Goal: Information Seeking & Learning: Learn about a topic

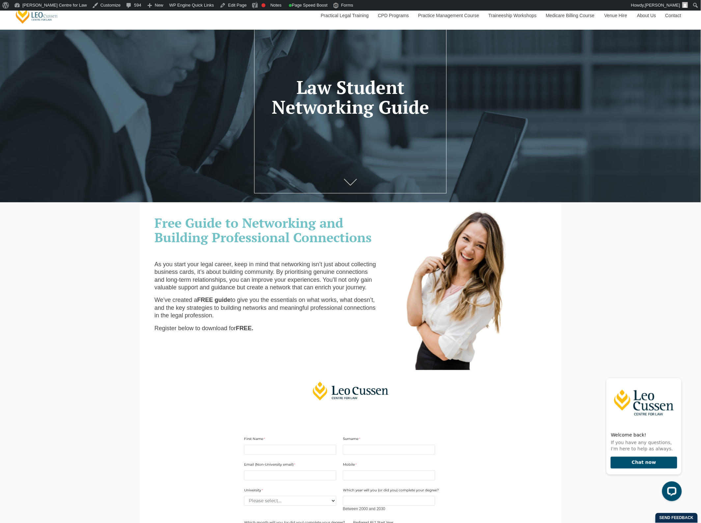
scroll to position [58, 0]
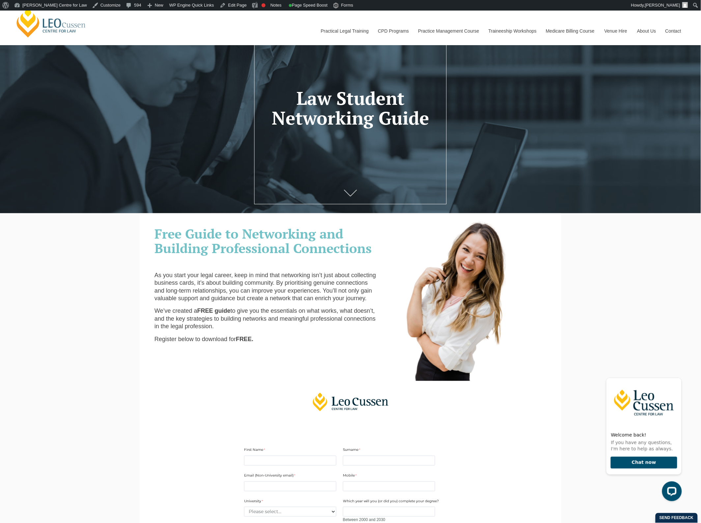
click at [287, 254] on span "Free Guide to Networking and Building Professional Connections" at bounding box center [262, 241] width 217 height 32
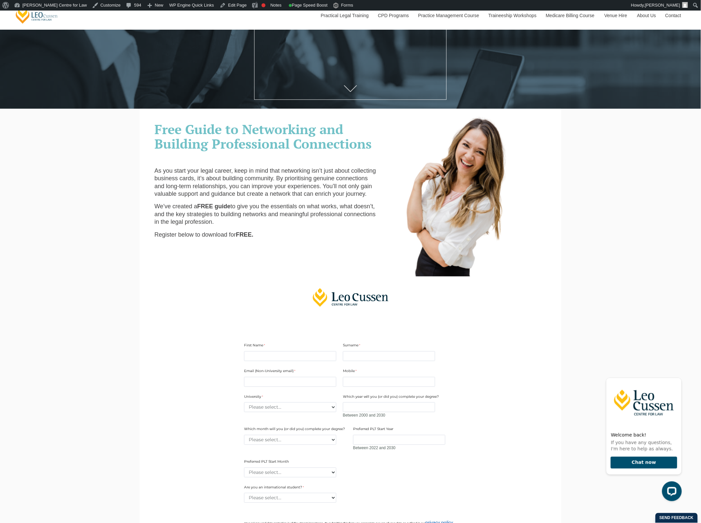
scroll to position [165, 0]
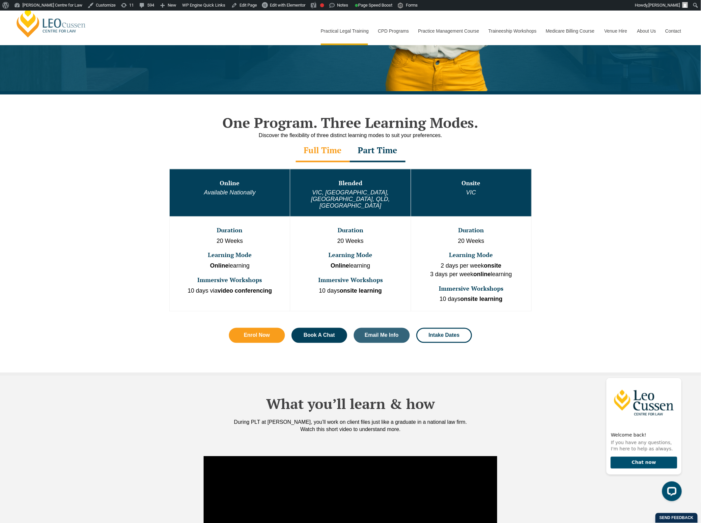
scroll to position [247, 0]
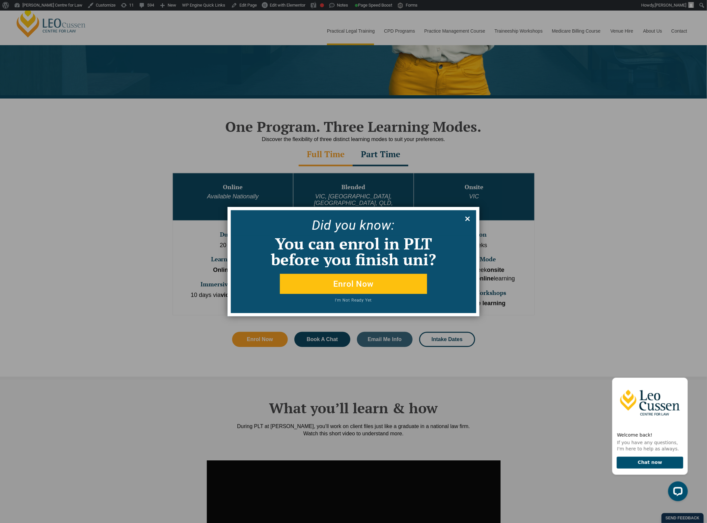
click at [466, 218] on icon at bounding box center [467, 218] width 7 height 7
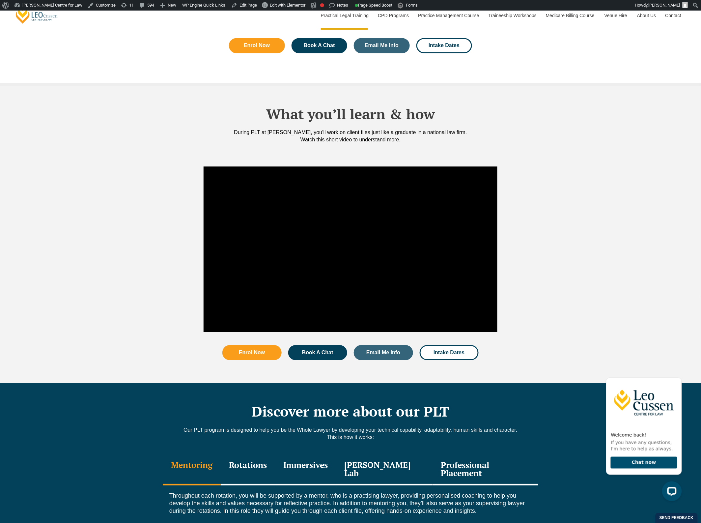
scroll to position [576, 0]
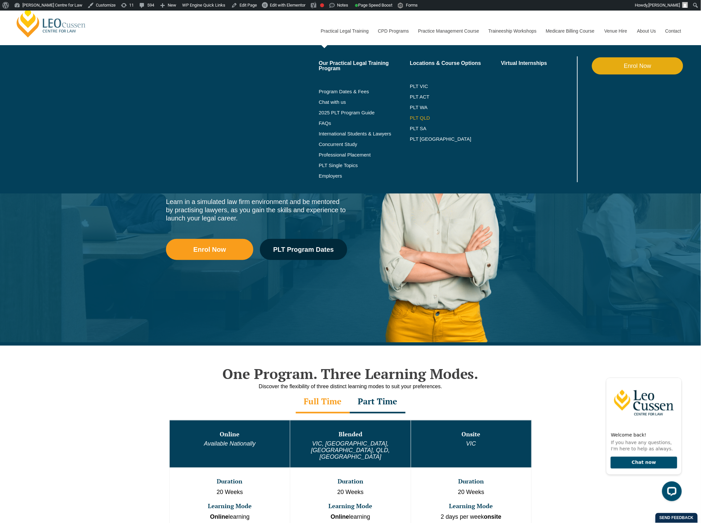
click at [426, 119] on link "PLT QLD" at bounding box center [455, 117] width 91 height 5
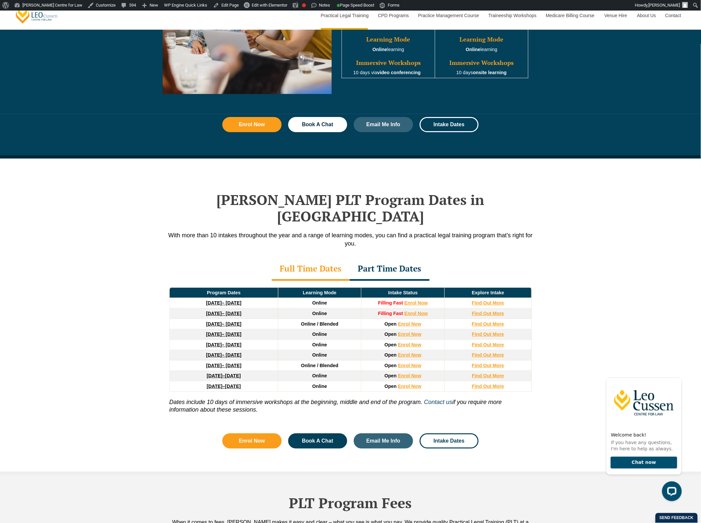
scroll to position [782, 0]
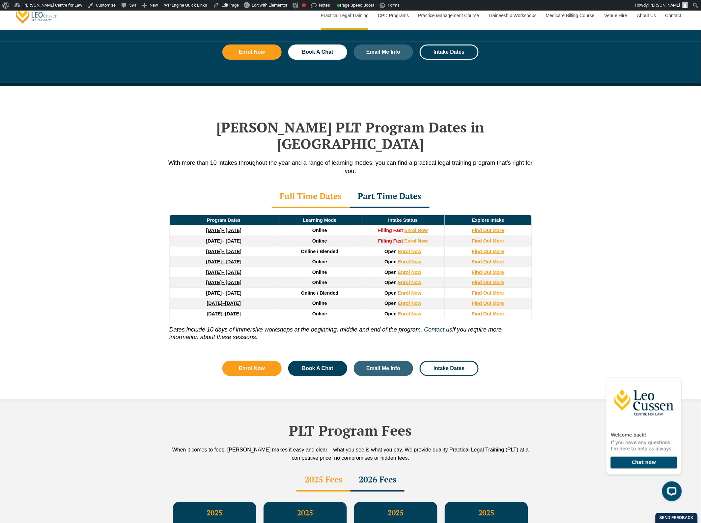
click at [81, 260] on div "Leo Cussen’s PLT Program Dates in Queensland With more than 10 intakes througho…" at bounding box center [350, 244] width 701 height 316
click at [221, 228] on strong "22 September 2025" at bounding box center [214, 230] width 16 height 5
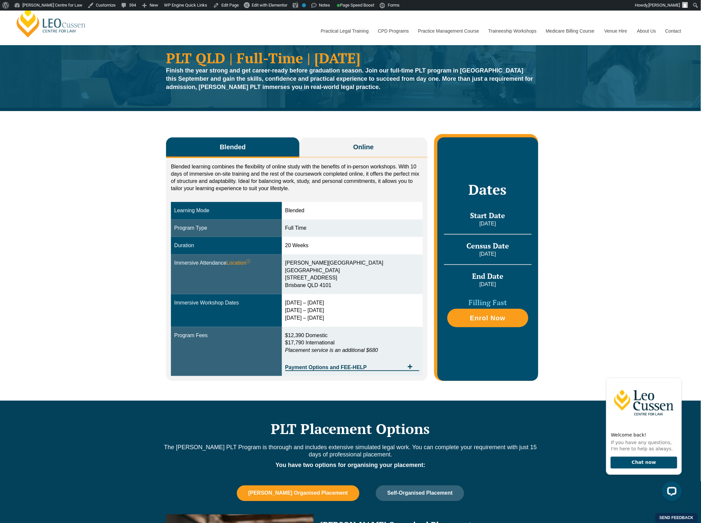
scroll to position [41, 0]
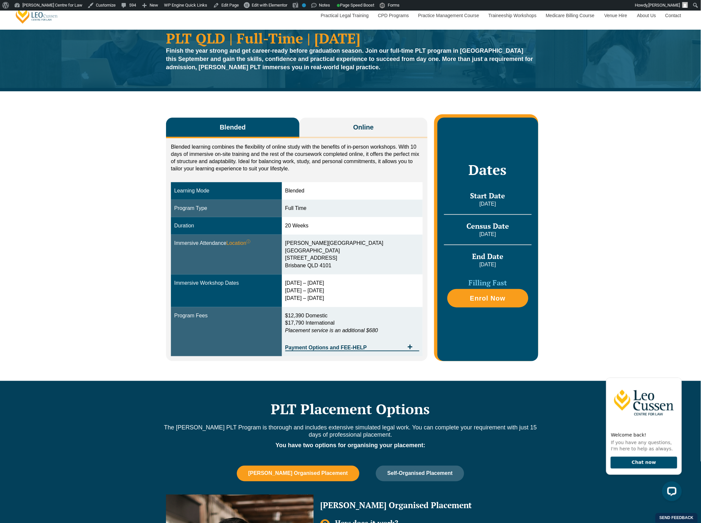
click at [110, 329] on div "Blended Online Blended learning combines the flexibility of online study with t…" at bounding box center [350, 235] width 701 height 289
click at [337, 125] on button "Online" at bounding box center [363, 128] width 128 height 21
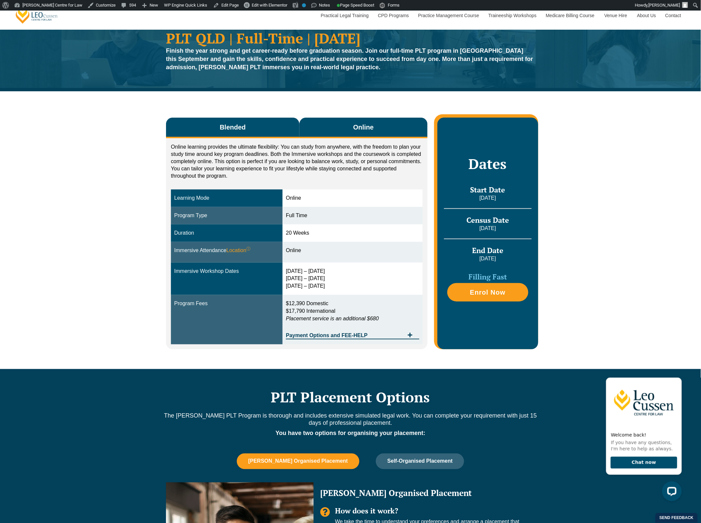
click at [199, 125] on button "Blended" at bounding box center [232, 128] width 133 height 21
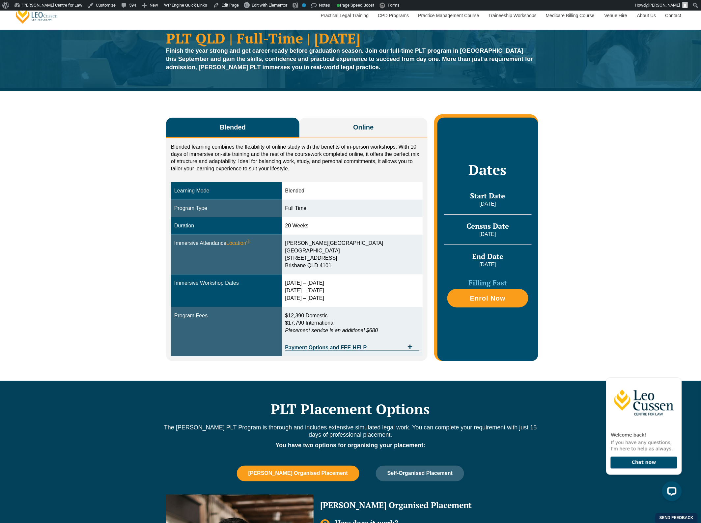
click at [95, 252] on div "Blended Online Blended learning combines the flexibility of online study with t…" at bounding box center [350, 235] width 701 height 289
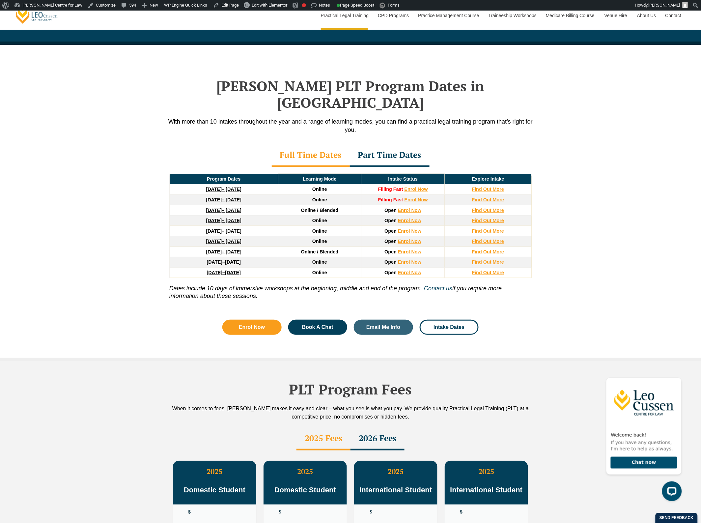
click at [206, 186] on strong "[DATE]" at bounding box center [214, 188] width 16 height 5
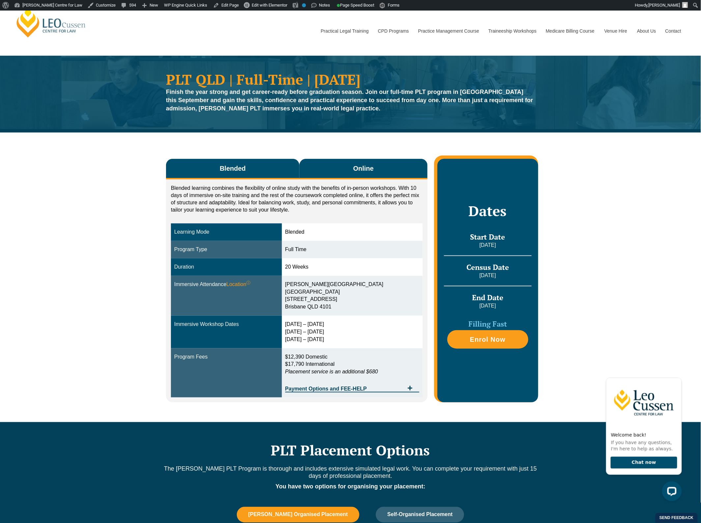
click at [353, 177] on button "Online" at bounding box center [363, 169] width 128 height 21
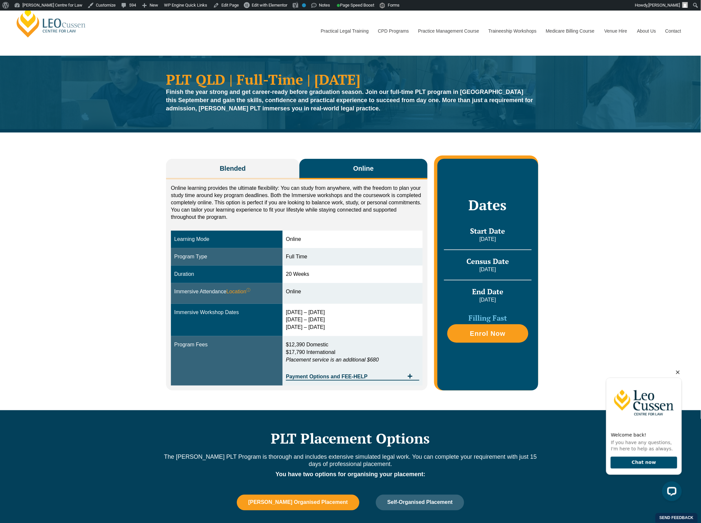
click at [676, 371] on icon "Hide greeting" at bounding box center [677, 372] width 8 height 8
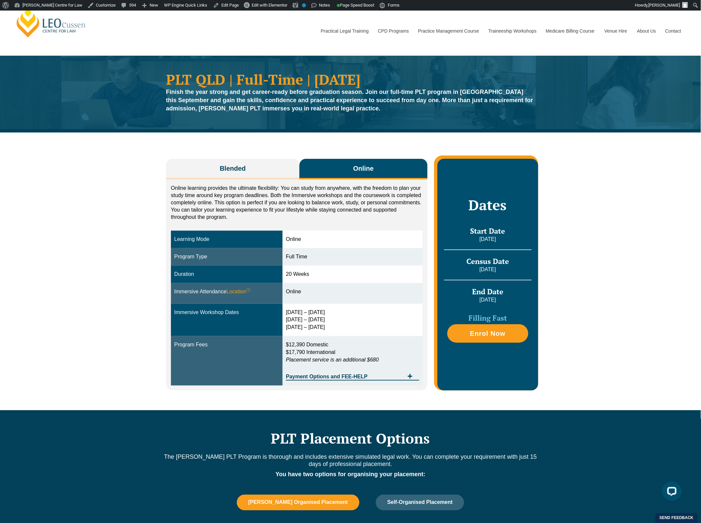
click at [665, 325] on div "Blended Online Blended learning combines the flexibility of online study with t…" at bounding box center [350, 270] width 701 height 277
click at [88, 316] on div "Blended Online Blended learning combines the flexibility of online study with t…" at bounding box center [350, 270] width 701 height 277
click at [271, 166] on button "Blended" at bounding box center [232, 169] width 133 height 21
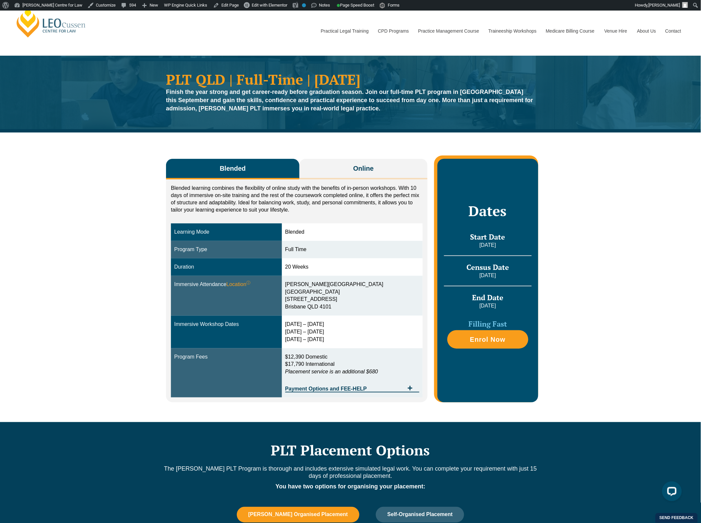
click at [101, 224] on div "Blended Online Blended learning combines the flexibility of online study with t…" at bounding box center [350, 276] width 701 height 289
click at [332, 173] on button "Online" at bounding box center [363, 169] width 128 height 21
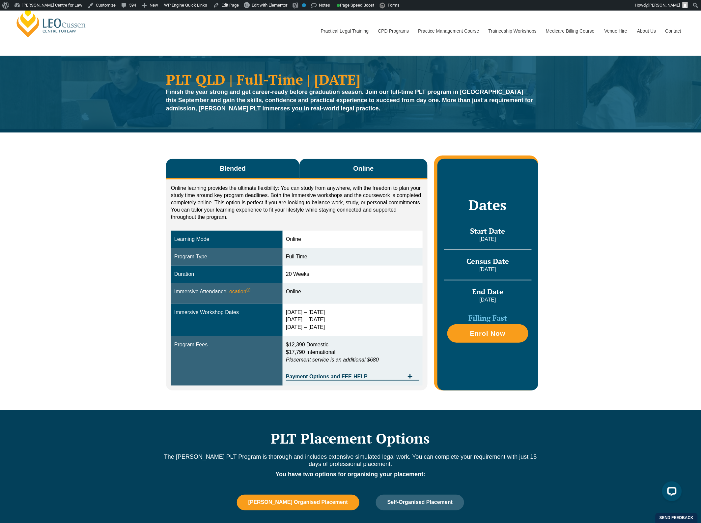
click at [259, 173] on button "Blended" at bounding box center [232, 169] width 133 height 21
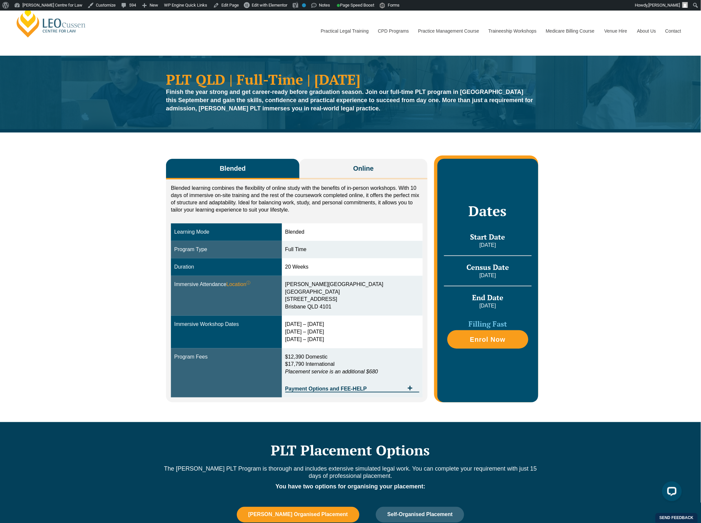
click at [109, 224] on div "Blended Online Blended learning combines the flexibility of online study with t…" at bounding box center [350, 276] width 701 height 289
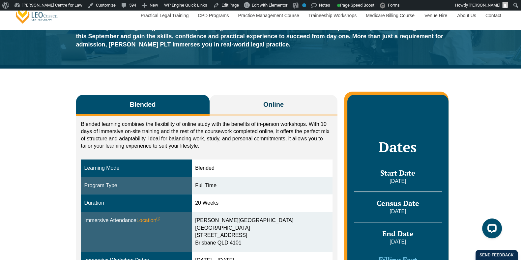
scroll to position [64, 0]
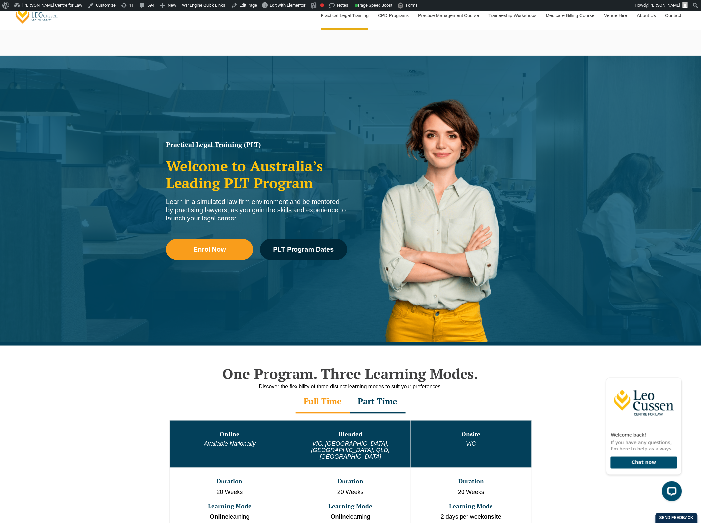
scroll to position [41, 0]
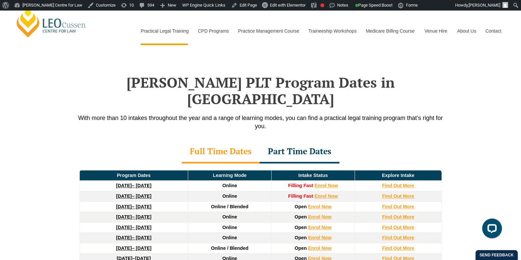
click at [494, 68] on div "Leo Cussen’s PLT Program Dates in Queensland With more than 10 intakes througho…" at bounding box center [260, 199] width 521 height 316
click at [124, 183] on strong "[DATE]" at bounding box center [124, 185] width 16 height 5
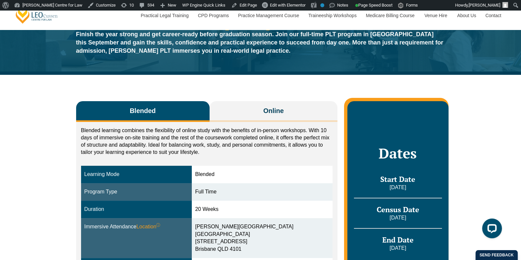
scroll to position [66, 0]
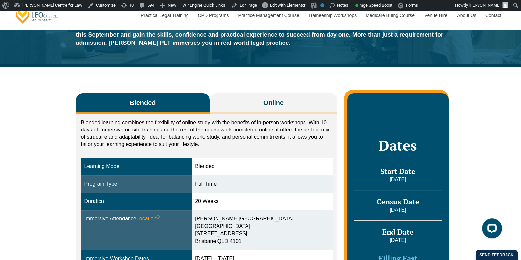
click at [483, 179] on div "Blended Online Blended learning combines the flexibility of online study with t…" at bounding box center [260, 211] width 521 height 289
click at [88, 164] on div "Learning Mode" at bounding box center [136, 167] width 104 height 8
click at [486, 142] on div "Blended Online Blended learning combines the flexibility of online study with t…" at bounding box center [260, 211] width 521 height 289
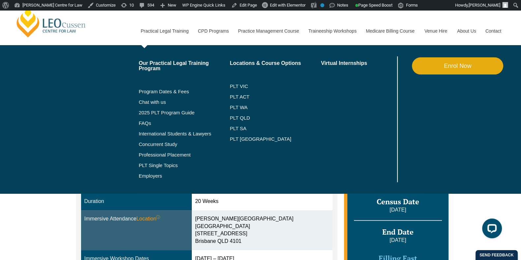
click at [168, 95] on li "Program Dates & Fees" at bounding box center [184, 91] width 91 height 11
click at [174, 93] on link "Program Dates & Fees" at bounding box center [184, 91] width 91 height 5
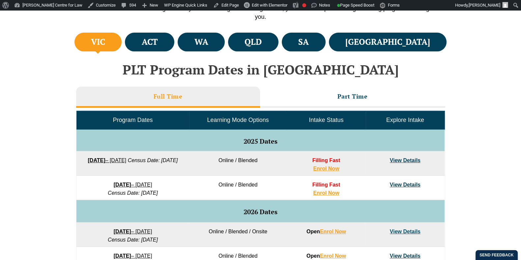
scroll to position [258, 0]
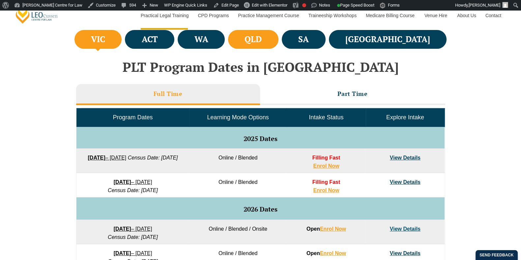
click at [278, 41] on li "QLD" at bounding box center [253, 39] width 50 height 19
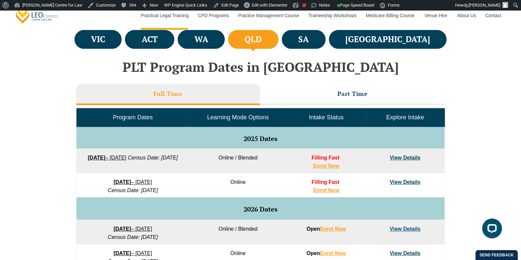
scroll to position [0, 0]
click at [470, 102] on div "VIC ACT WA QLD SA" at bounding box center [260, 223] width 521 height 390
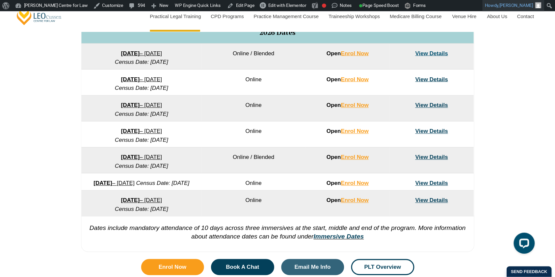
scroll to position [436, 0]
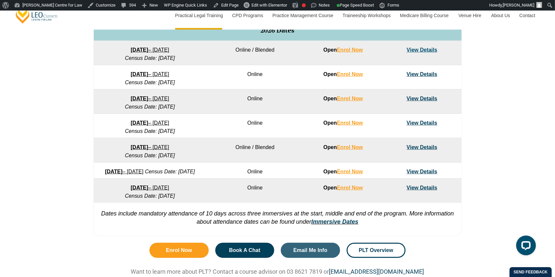
drag, startPoint x: 509, startPoint y: 1, endPoint x: 59, endPoint y: 164, distance: 478.6
click at [59, 164] on div "VIC ACT WA QLD SA" at bounding box center [277, 45] width 555 height 390
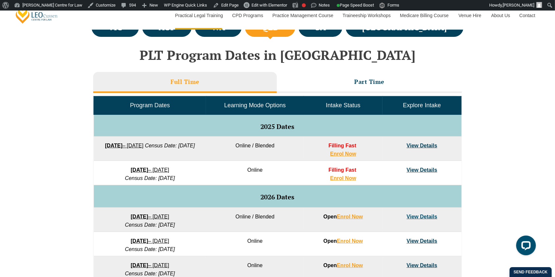
scroll to position [268, 0]
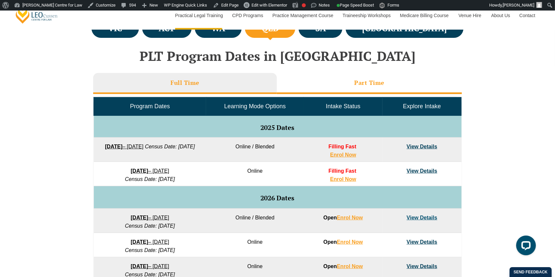
click at [342, 80] on li "Part Time" at bounding box center [369, 83] width 185 height 21
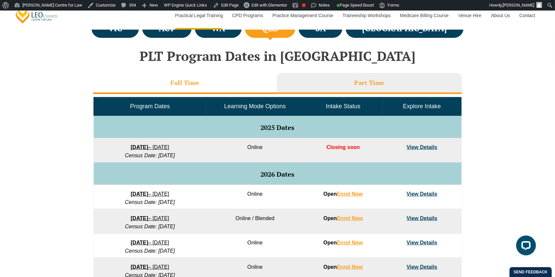
click at [239, 91] on li "Full Time" at bounding box center [185, 83] width 184 height 21
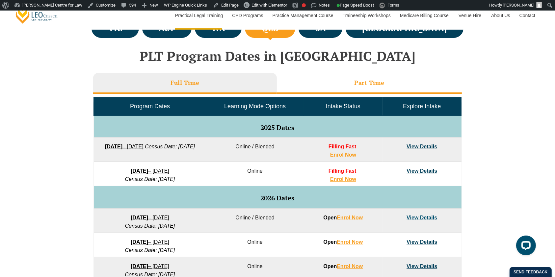
click at [299, 85] on li "Part Time" at bounding box center [369, 83] width 185 height 21
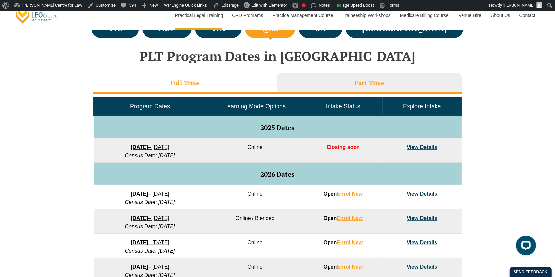
click at [241, 85] on li "Full Time" at bounding box center [185, 83] width 184 height 21
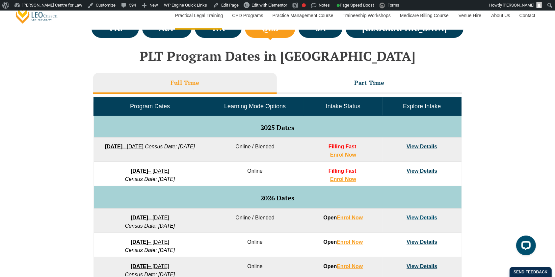
click at [43, 176] on div "VIC ACT [GEOGRAPHIC_DATA] QLD SA" at bounding box center [277, 212] width 555 height 390
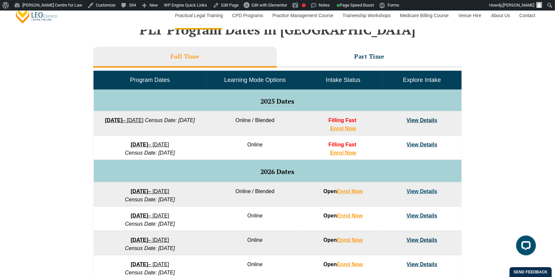
scroll to position [295, 0]
click at [416, 119] on link "View Details" at bounding box center [422, 120] width 31 height 6
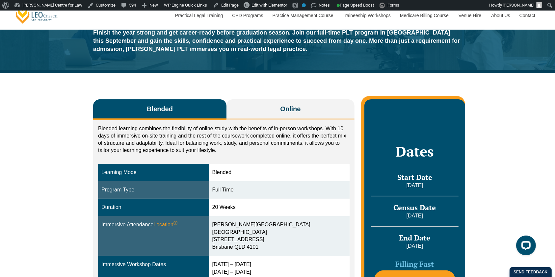
scroll to position [53, 0]
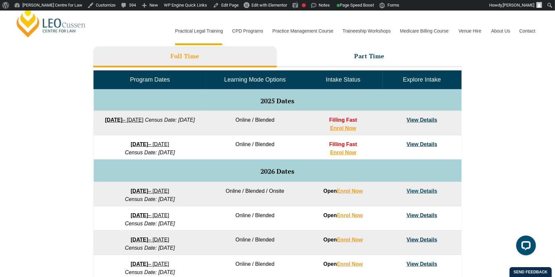
click at [37, 144] on div "VIC ACT WA QLD SA" at bounding box center [277, 186] width 555 height 390
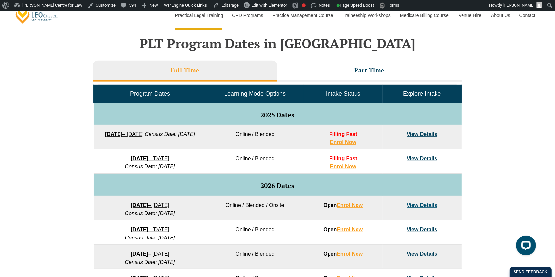
scroll to position [282, 0]
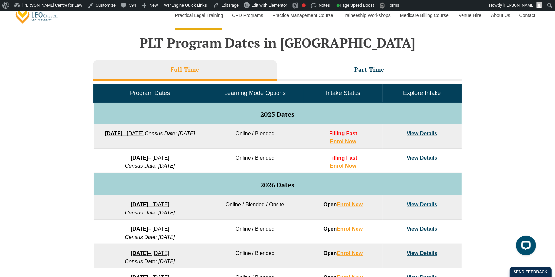
click at [37, 144] on div "VIC ACT WA QLD SA" at bounding box center [277, 199] width 555 height 390
click at [416, 135] on link "View Details" at bounding box center [422, 134] width 31 height 6
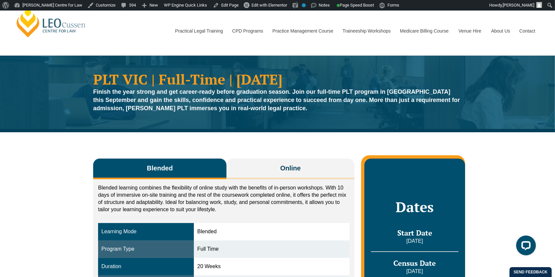
click at [75, 191] on div "Blended Online Blended learning combines the flexibility of online study with t…" at bounding box center [277, 273] width 555 height 282
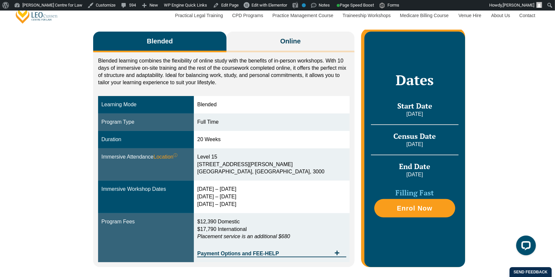
scroll to position [126, 0]
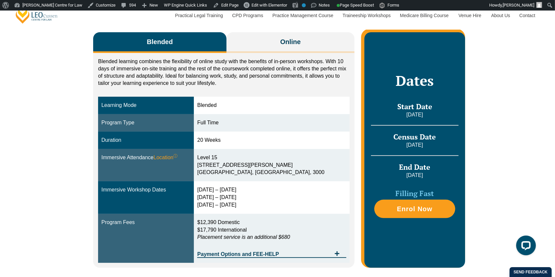
click at [51, 184] on div "Blended Online Blended learning combines the flexibility of online study with t…" at bounding box center [277, 147] width 555 height 282
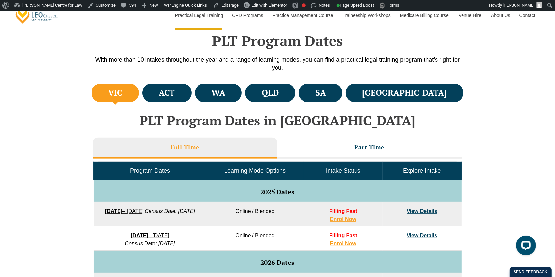
scroll to position [203, 0]
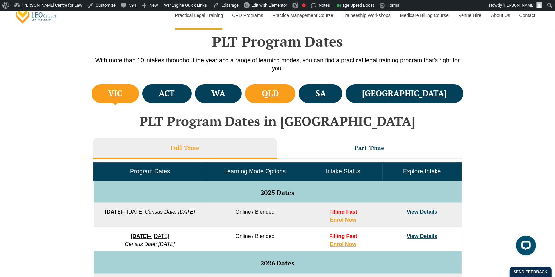
click at [295, 97] on li "QLD" at bounding box center [270, 93] width 50 height 19
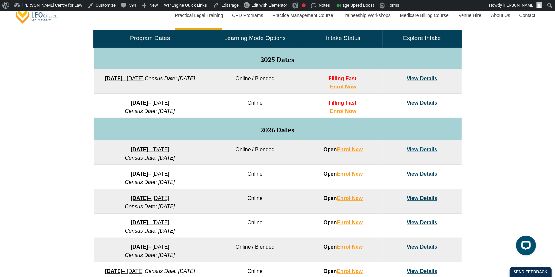
scroll to position [337, 0]
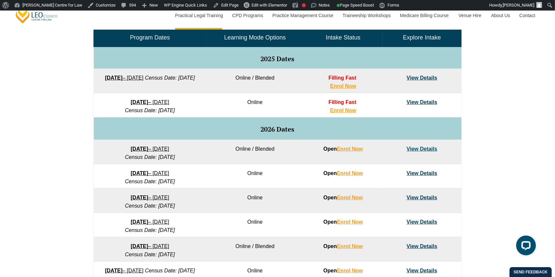
click at [56, 165] on div "VIC ACT [GEOGRAPHIC_DATA] QLD SA" at bounding box center [277, 144] width 555 height 390
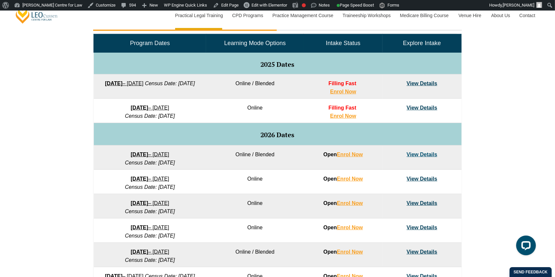
scroll to position [332, 0]
click at [56, 165] on div "VIC ACT [GEOGRAPHIC_DATA] QLD SA" at bounding box center [277, 149] width 555 height 390
click at [48, 156] on div "VIC ACT [GEOGRAPHIC_DATA] QLD SA" at bounding box center [277, 149] width 555 height 390
click at [411, 81] on link "View Details" at bounding box center [422, 83] width 31 height 6
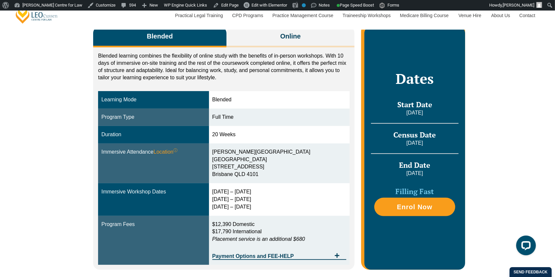
scroll to position [131, 0]
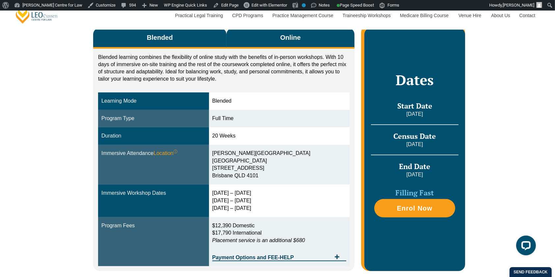
click at [295, 42] on span "Online" at bounding box center [290, 37] width 20 height 9
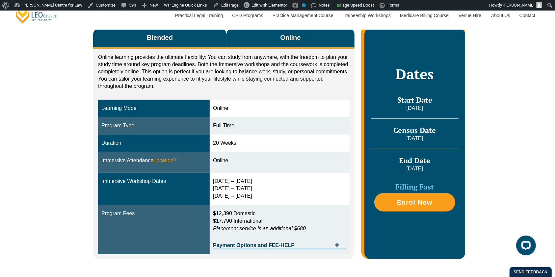
click at [177, 44] on button "Blended" at bounding box center [159, 38] width 133 height 21
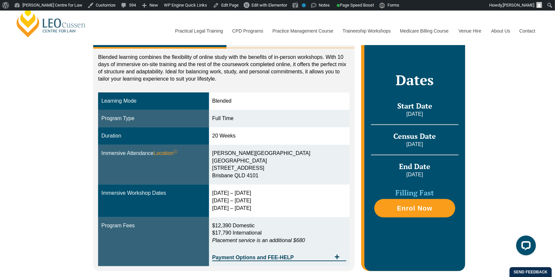
click at [37, 155] on div "Blended Online Blended learning combines the flexibility of online study with t…" at bounding box center [277, 146] width 555 height 289
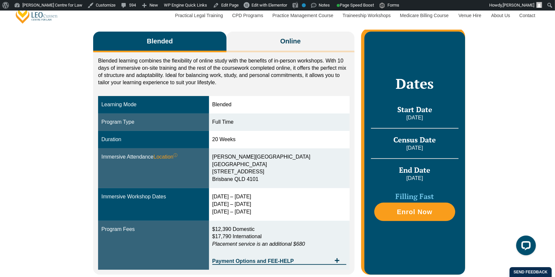
scroll to position [127, 0]
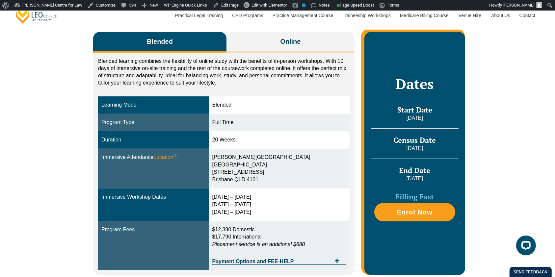
click at [37, 155] on div "Blended Online Blended learning combines the flexibility of online study with t…" at bounding box center [277, 150] width 555 height 289
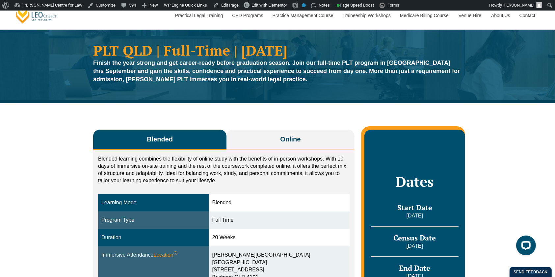
scroll to position [30, 0]
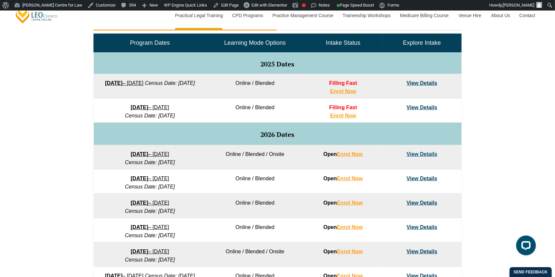
click at [512, 123] on div "VIC ACT [GEOGRAPHIC_DATA] QLD SA" at bounding box center [277, 149] width 555 height 390
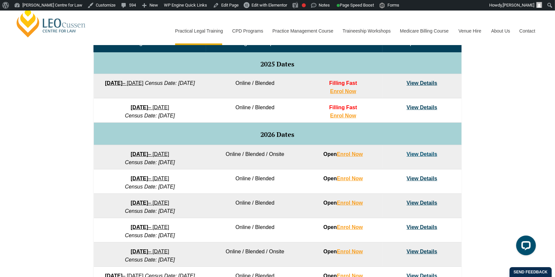
click at [67, 184] on div "VIC ACT [GEOGRAPHIC_DATA] QLD SA" at bounding box center [277, 149] width 555 height 390
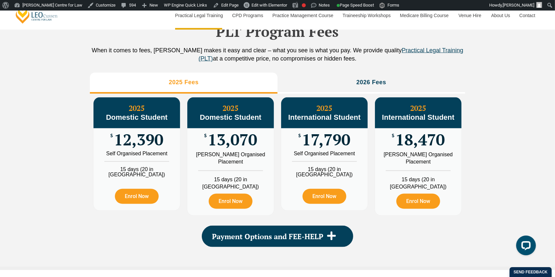
scroll to position [748, 0]
